Goal: Register for event/course

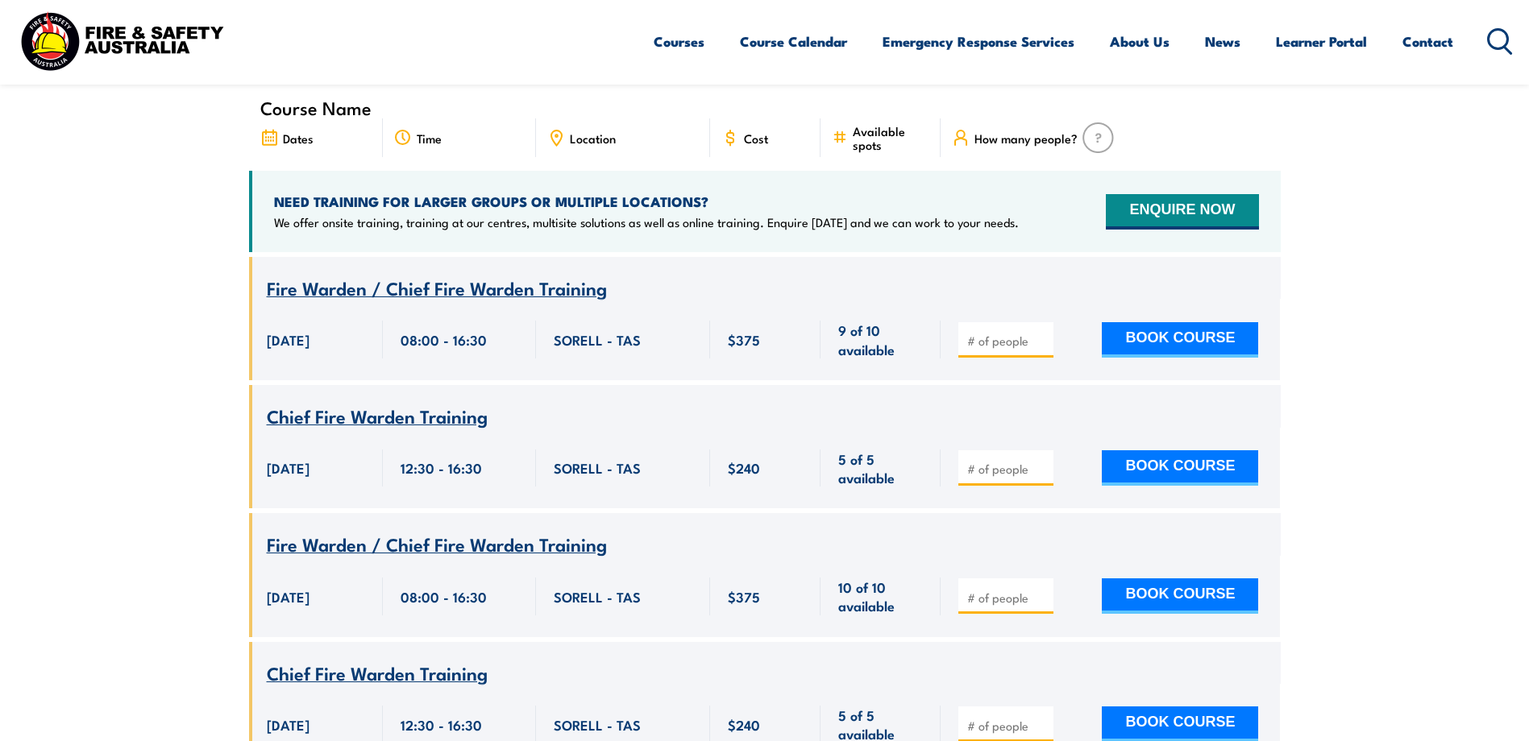
scroll to position [612, 0]
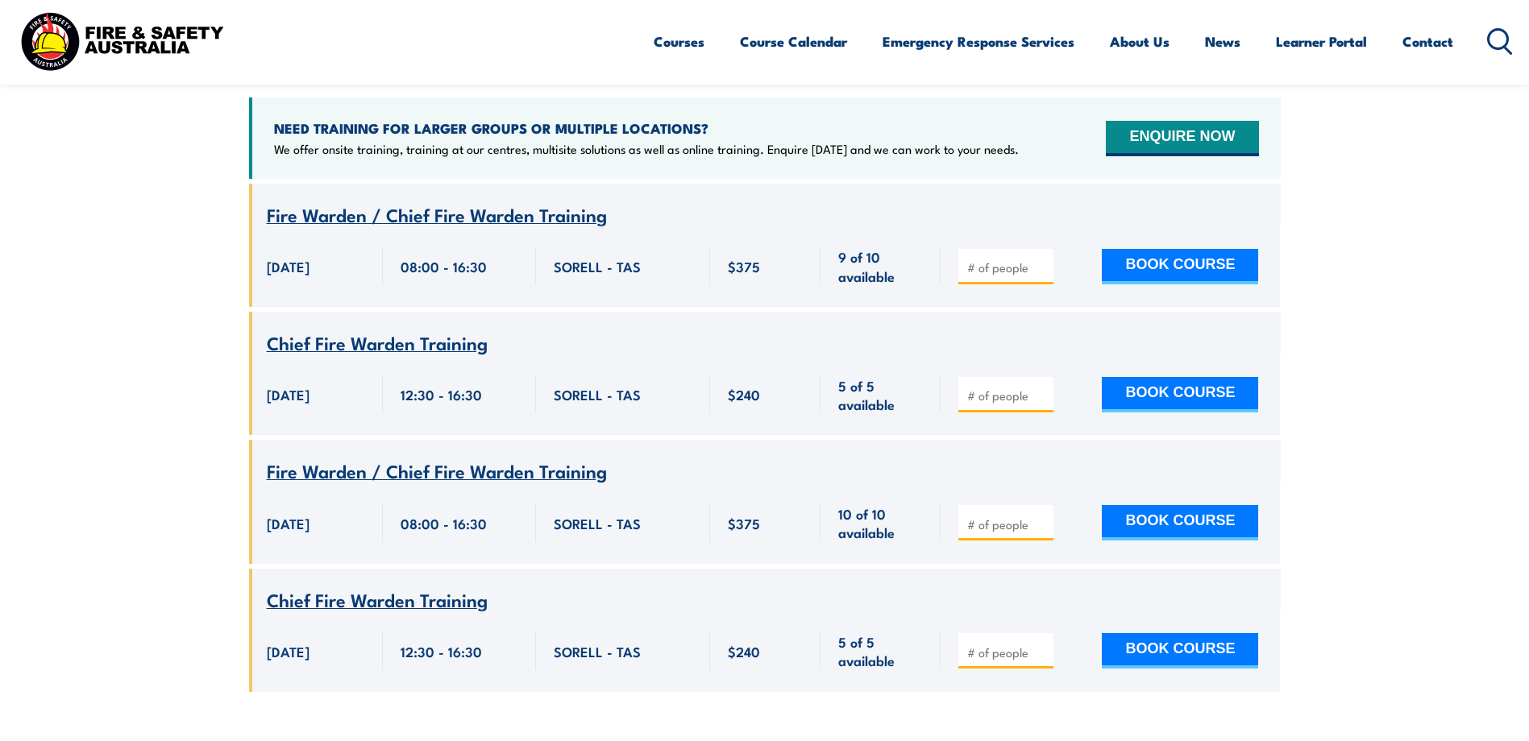
scroll to position [612, 0]
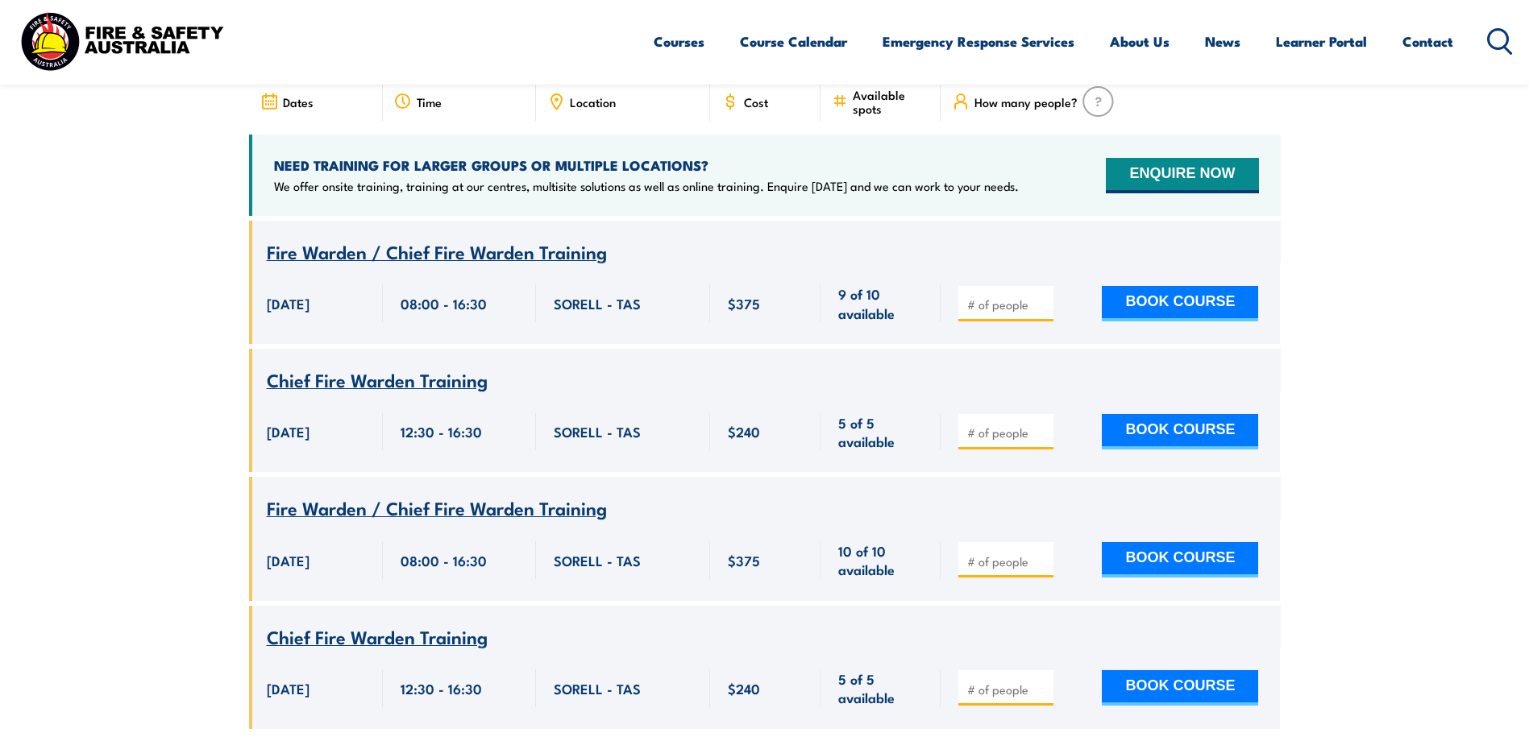
drag, startPoint x: 1388, startPoint y: 712, endPoint x: 359, endPoint y: 651, distance: 1030.8
click at [359, 651] on section "UPCOMING SCHEDULE [DATE] [DATE]" at bounding box center [764, 336] width 1529 height 834
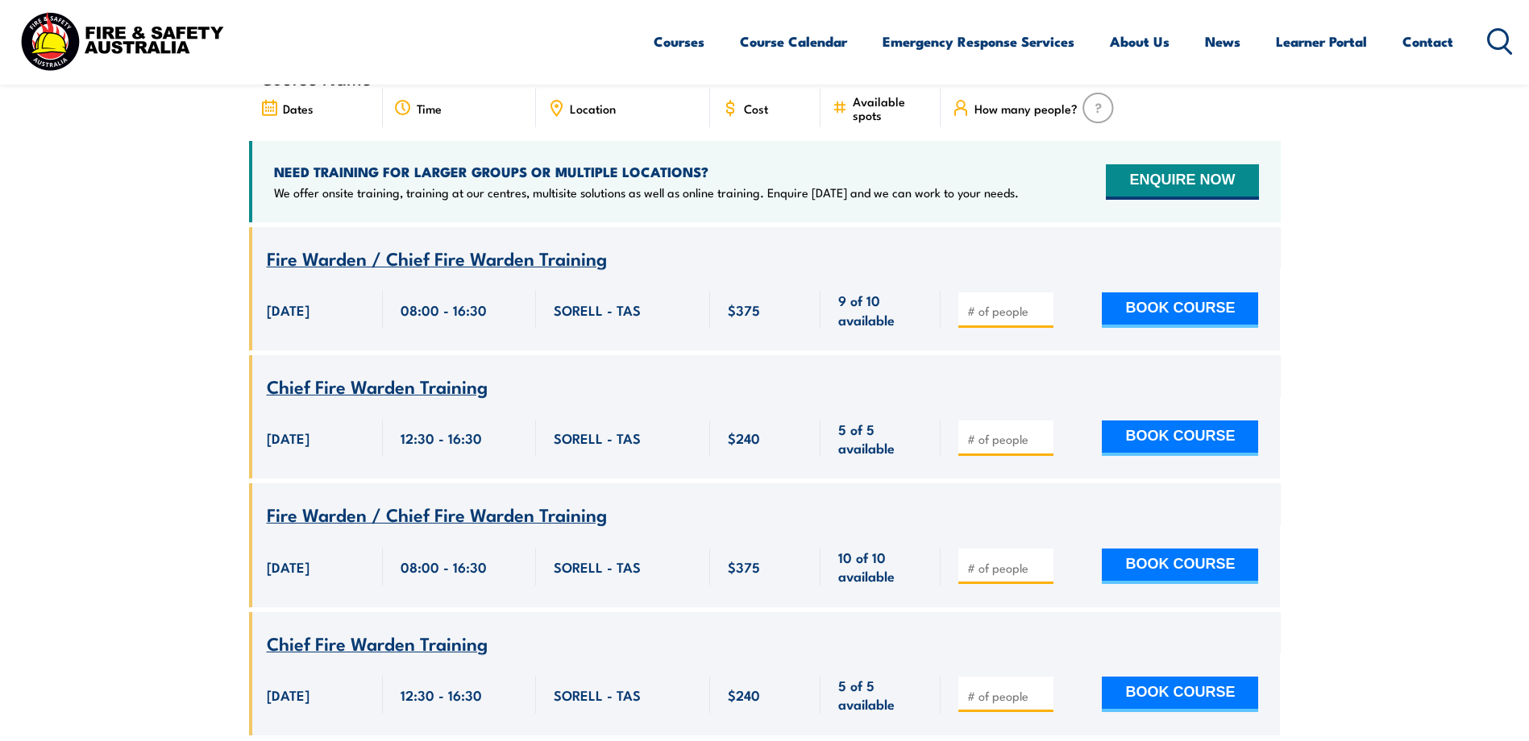
scroll to position [634, 0]
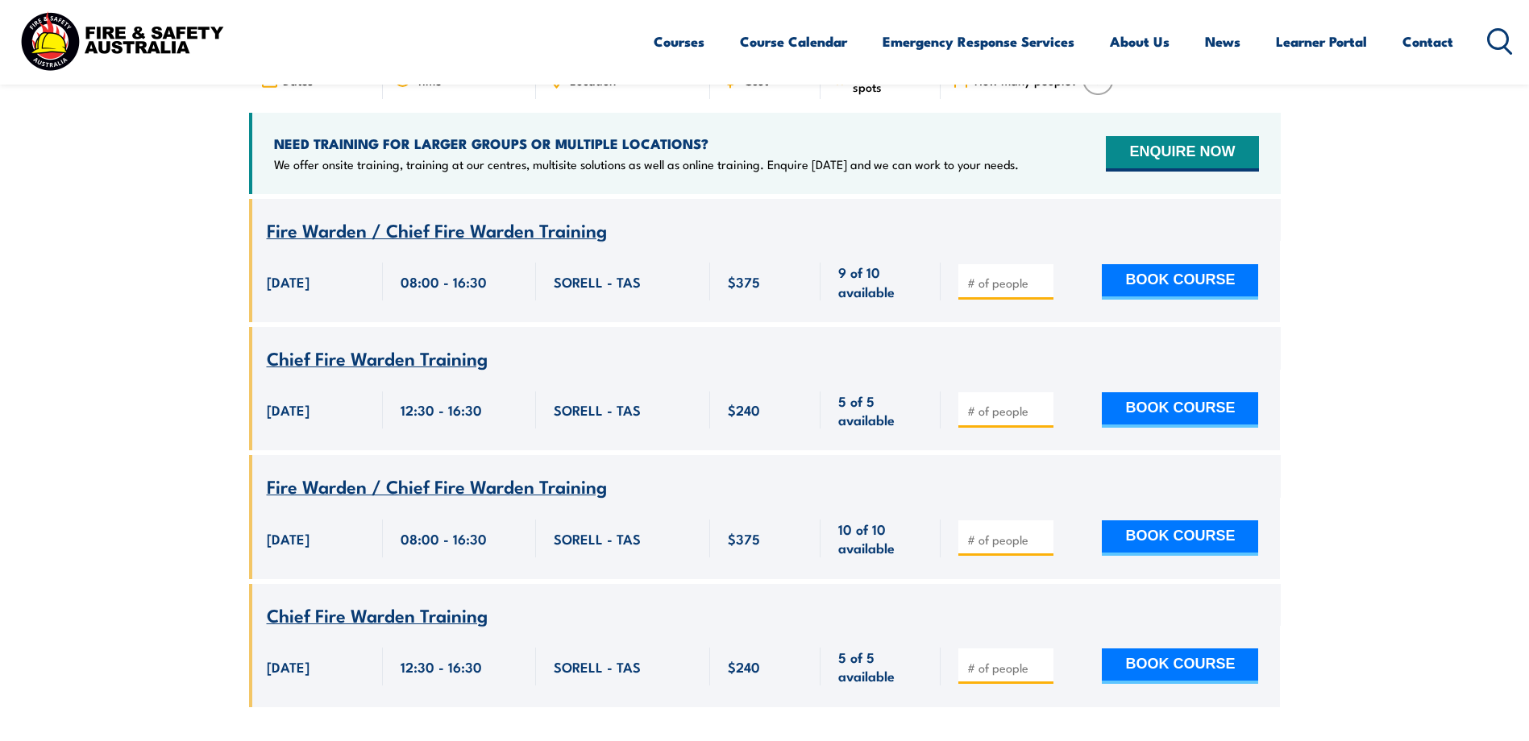
click at [4, 567] on section "UPCOMING SCHEDULE 01/09/2025 31/10/2025" at bounding box center [764, 315] width 1529 height 834
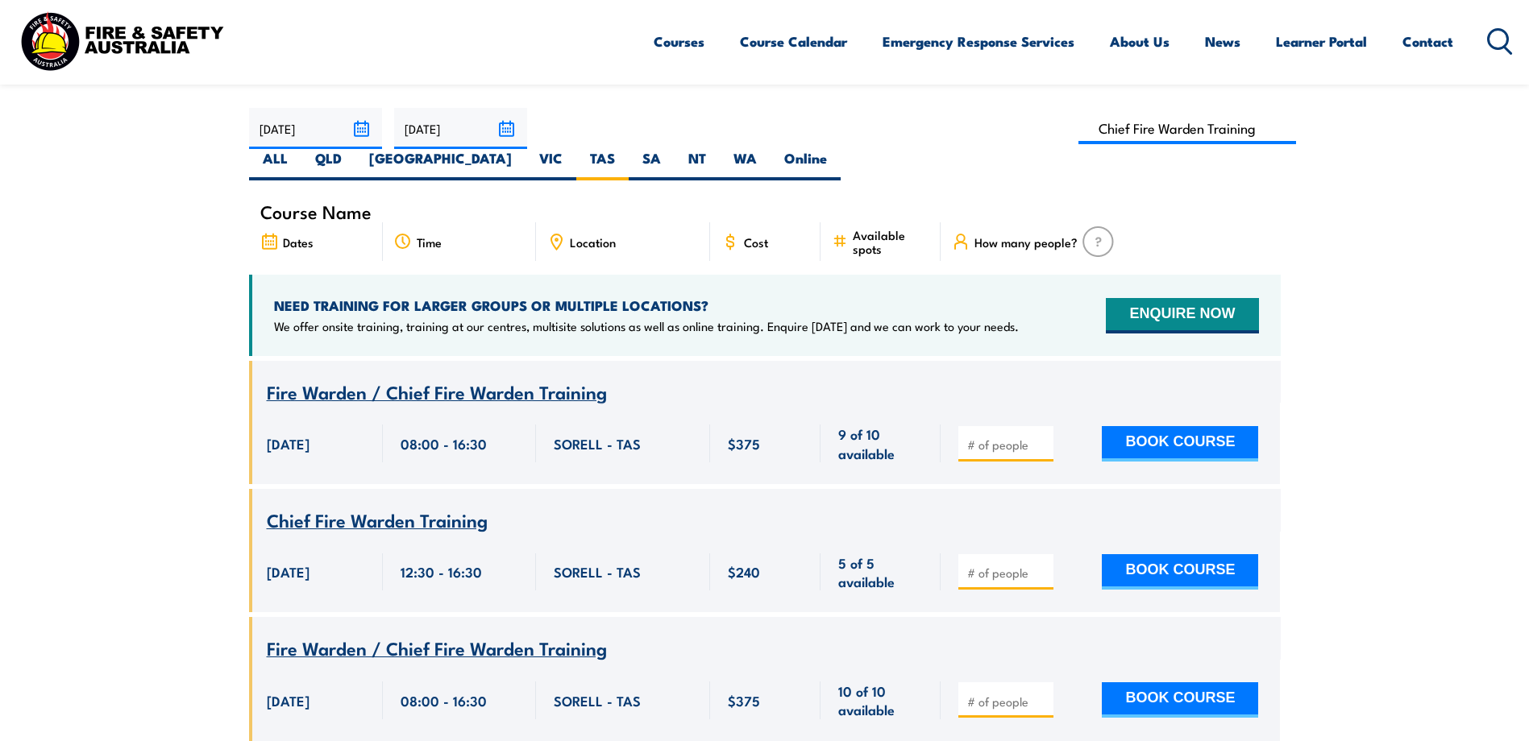
scroll to position [473, 0]
click at [503, 126] on input "31/10/2025" at bounding box center [460, 127] width 133 height 41
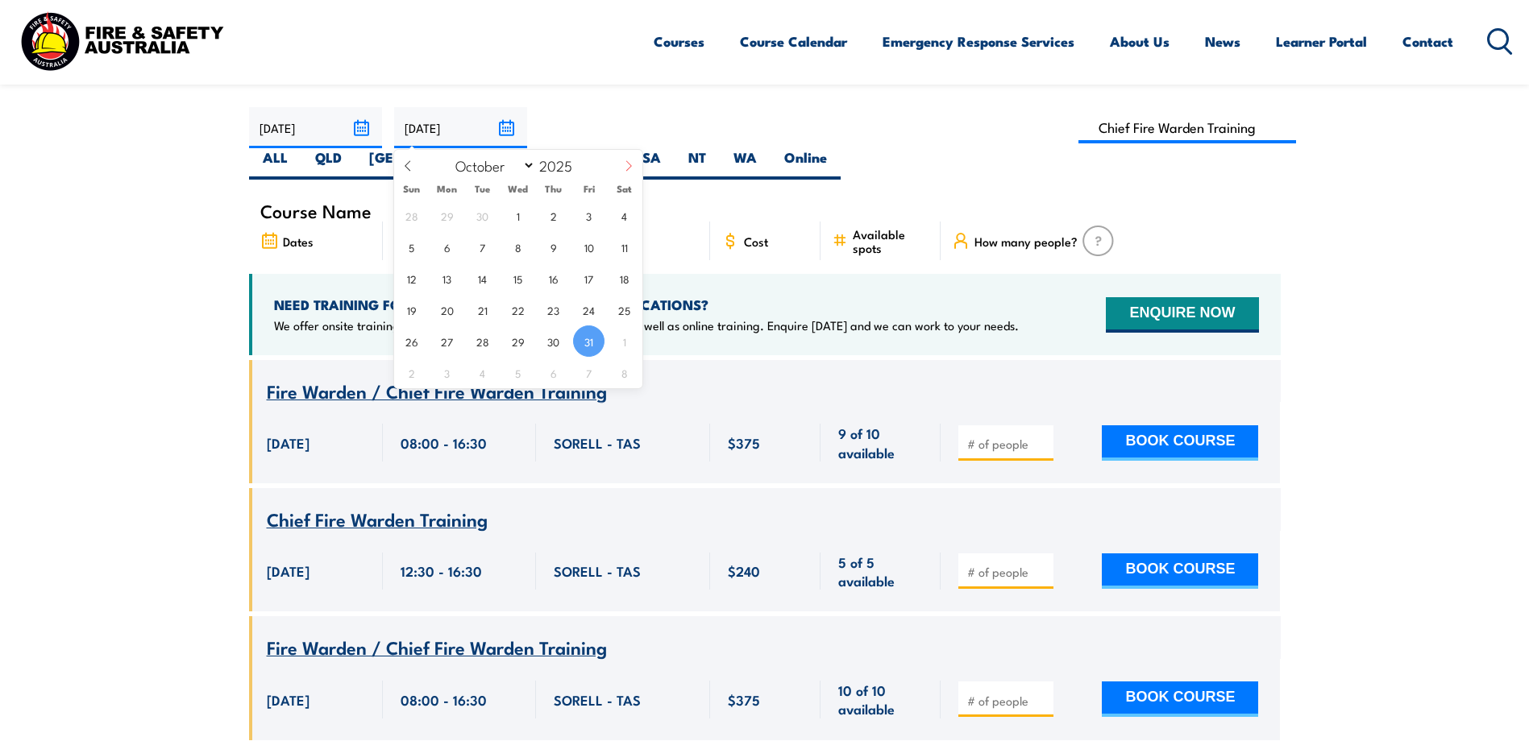
click at [629, 168] on icon at bounding box center [628, 165] width 11 height 11
select select "11"
click at [627, 168] on icon at bounding box center [628, 165] width 11 height 11
type input "2026"
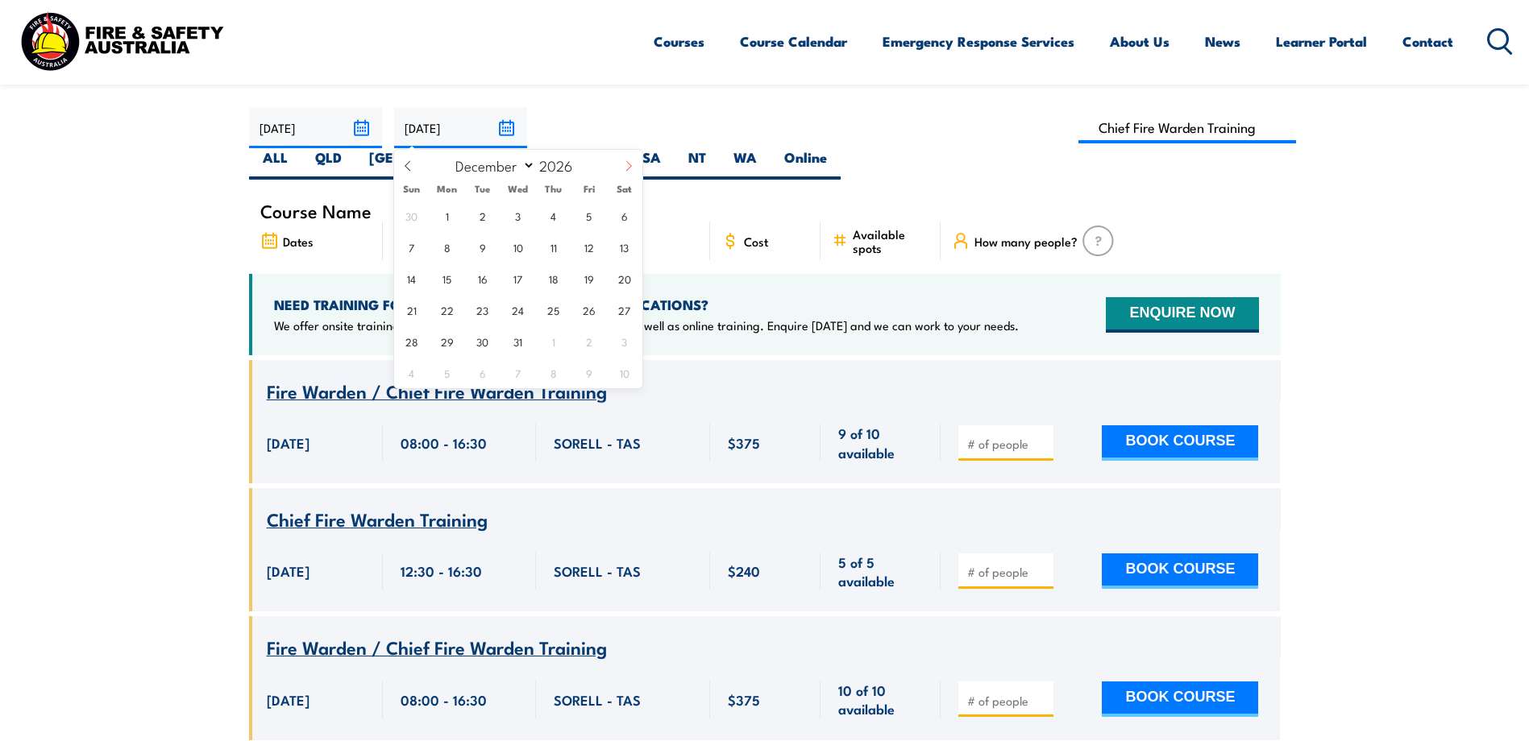
select select "0"
click at [589, 347] on span "30" at bounding box center [588, 341] width 31 height 31
type input "[DATE]"
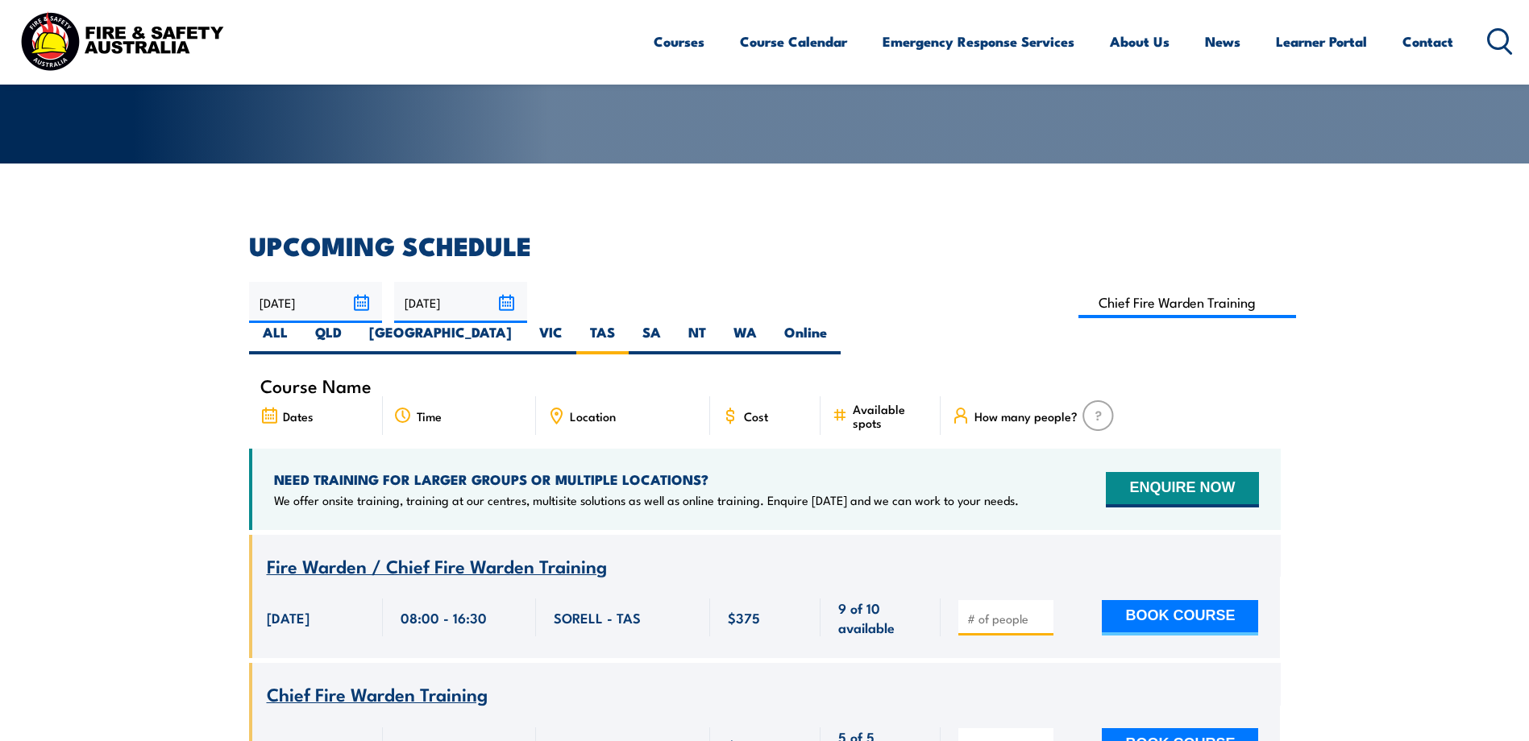
scroll to position [371, 0]
